Goal: Navigation & Orientation: Find specific page/section

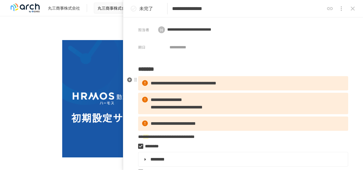
scroll to position [485, 0]
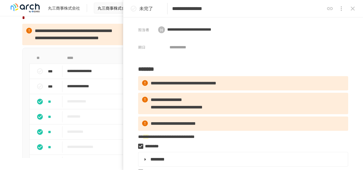
click at [351, 10] on icon "close drawer" at bounding box center [353, 8] width 7 height 7
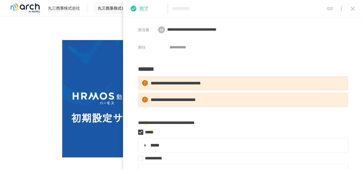
scroll to position [515, 0]
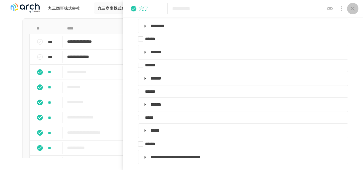
click at [352, 11] on icon "close drawer" at bounding box center [353, 8] width 7 height 7
